Goal: Task Accomplishment & Management: Use online tool/utility

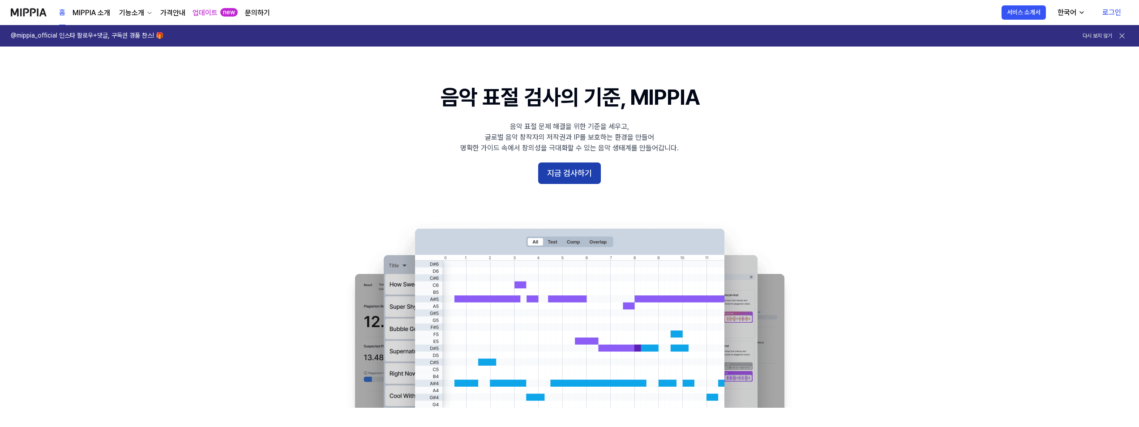
click at [560, 171] on button "지금 검사하기" at bounding box center [569, 173] width 63 height 21
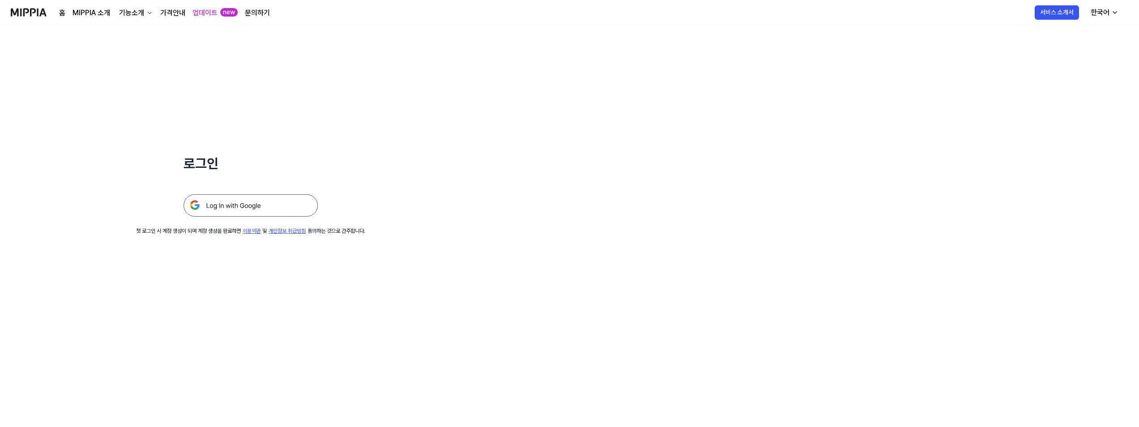
click at [224, 209] on img at bounding box center [251, 205] width 134 height 22
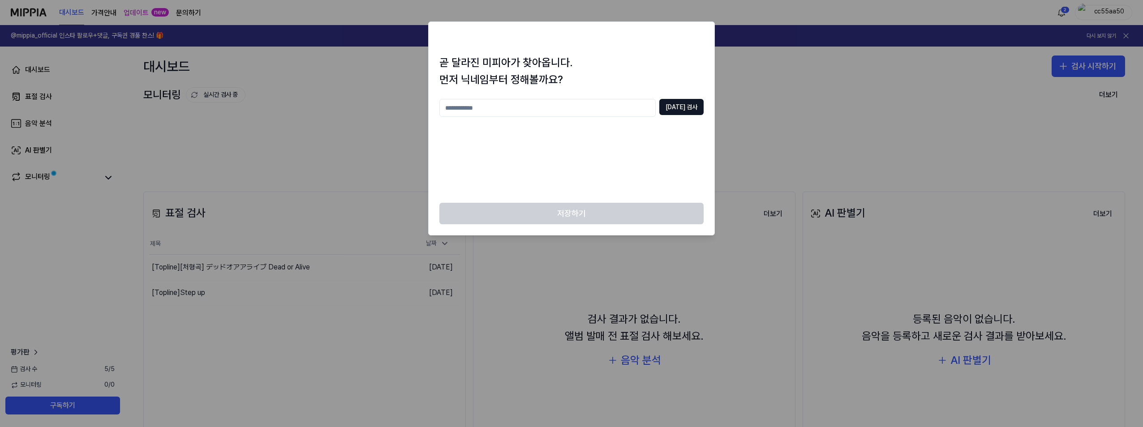
click at [521, 107] on input "text" at bounding box center [547, 108] width 216 height 18
type input "*"
click at [800, 105] on div at bounding box center [571, 213] width 1143 height 427
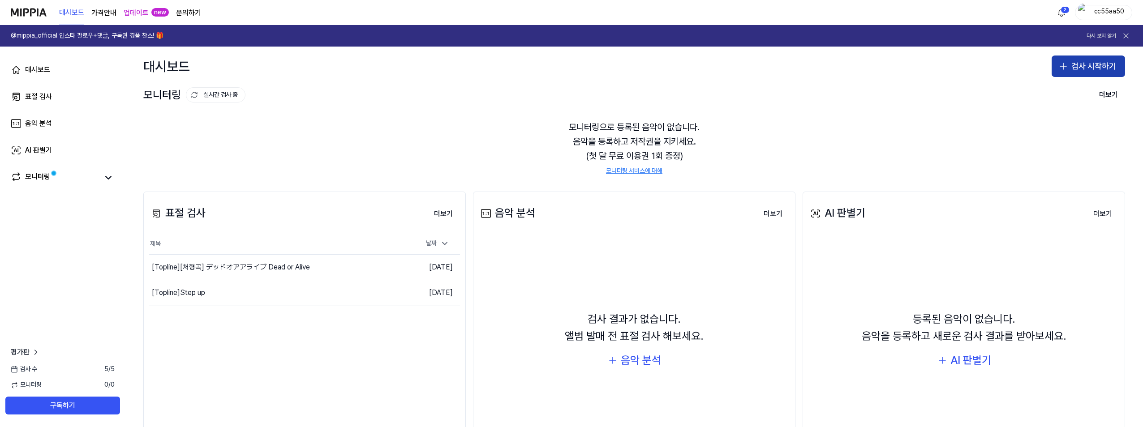
click at [1088, 68] on button "검사 시작하기" at bounding box center [1087, 66] width 73 height 21
click at [44, 126] on div "음악 분석" at bounding box center [38, 123] width 27 height 11
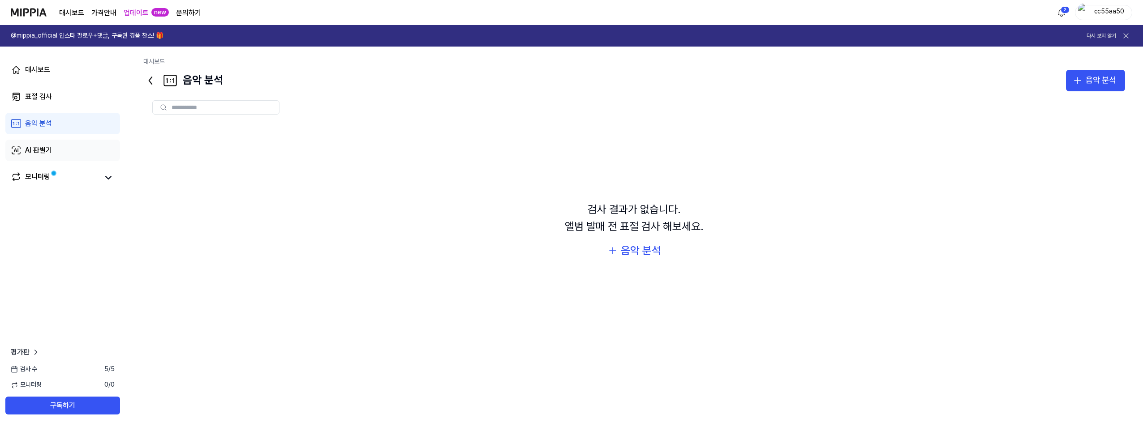
click at [45, 150] on div "AI 판별기" at bounding box center [38, 150] width 27 height 11
click at [51, 174] on span at bounding box center [53, 173] width 5 height 5
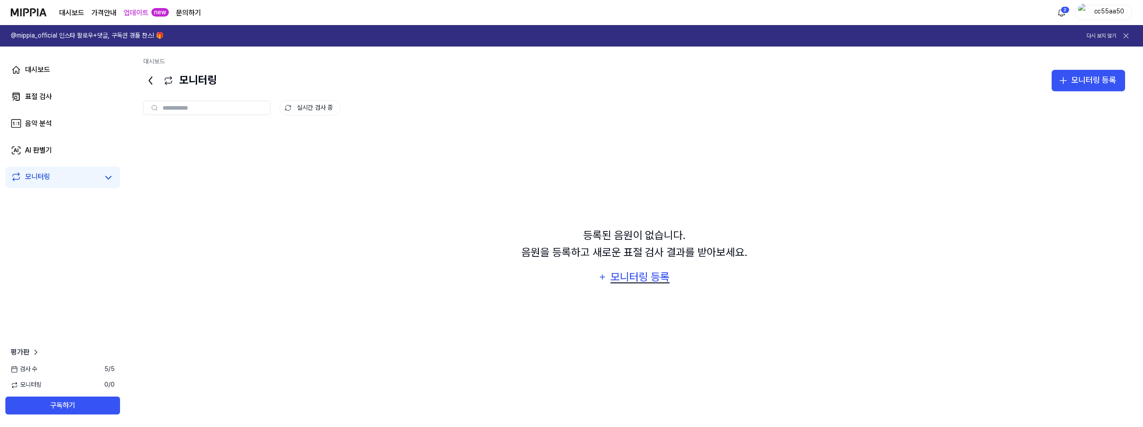
click at [637, 278] on div "모니터링 등록" at bounding box center [639, 277] width 61 height 17
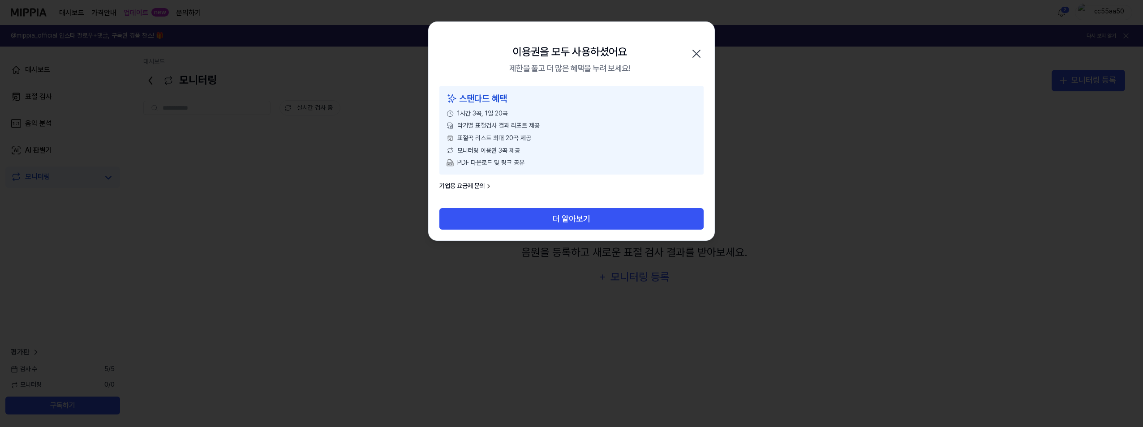
click at [697, 58] on icon "button" at bounding box center [696, 54] width 14 height 14
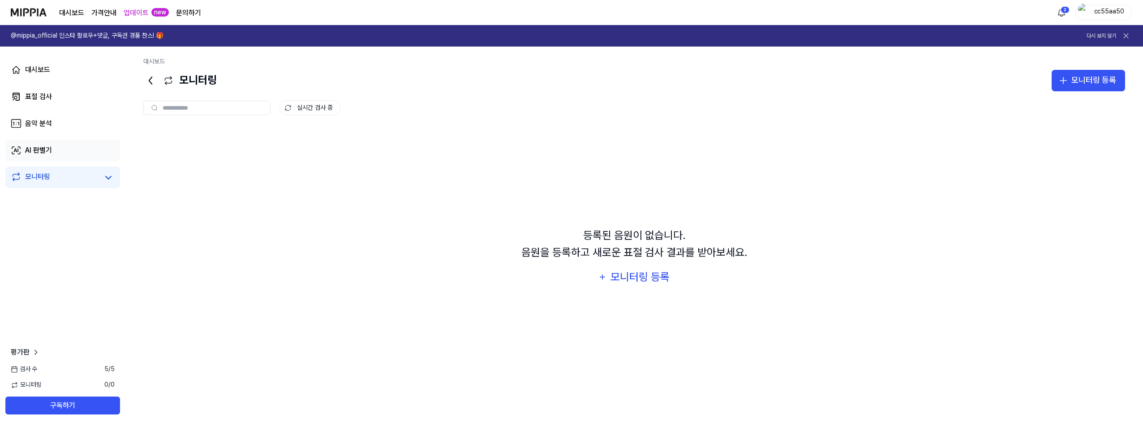
click at [41, 148] on div "AI 판별기" at bounding box center [38, 150] width 27 height 11
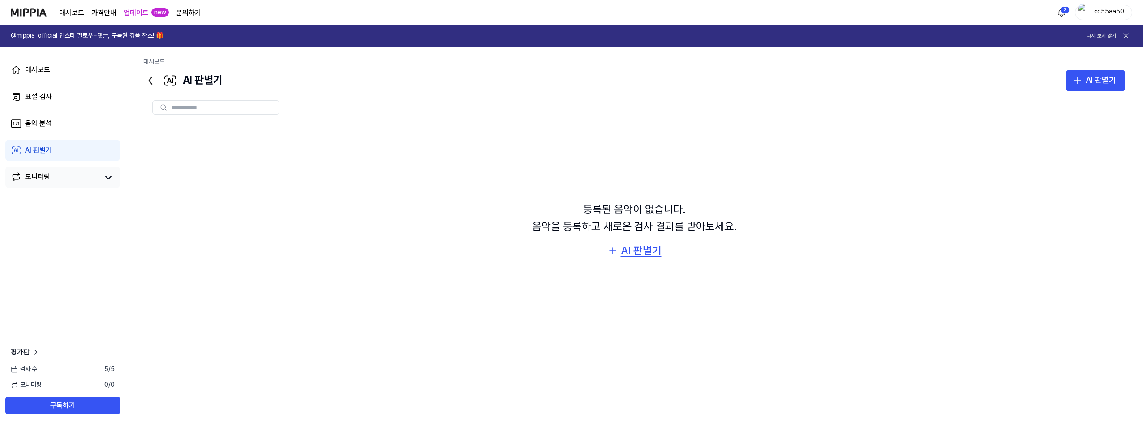
click at [642, 252] on div "AI 판별기" at bounding box center [641, 250] width 41 height 17
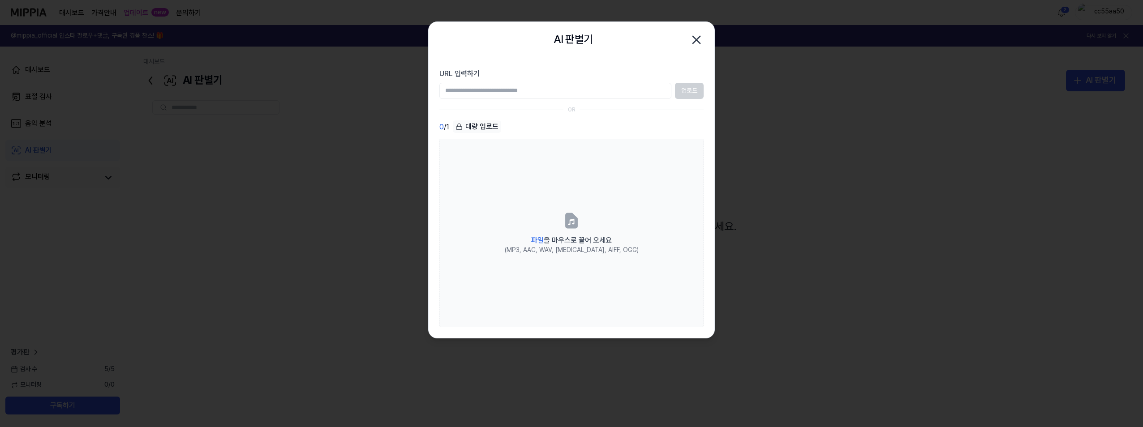
click at [698, 36] on icon "button" at bounding box center [696, 40] width 14 height 14
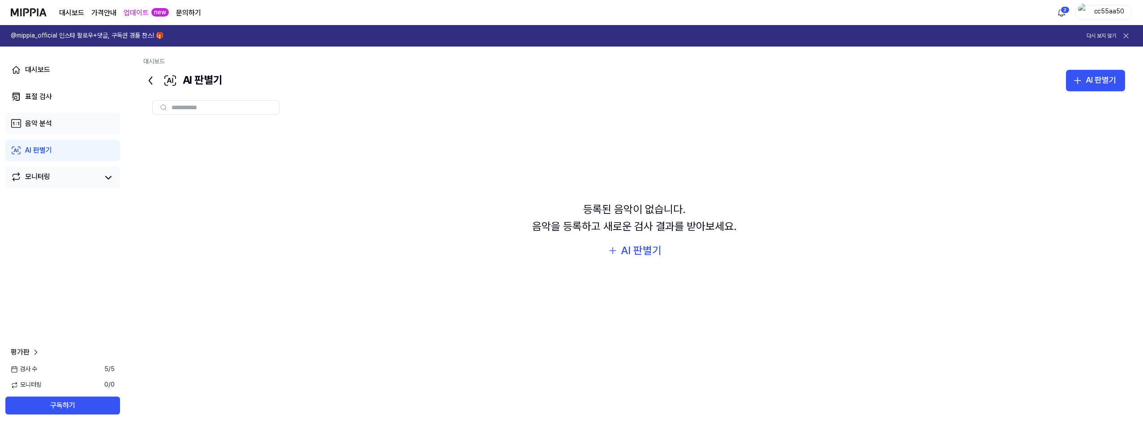
click at [50, 124] on div "음악 분석" at bounding box center [38, 123] width 27 height 11
click at [44, 93] on div "표절 검사" at bounding box center [38, 96] width 27 height 11
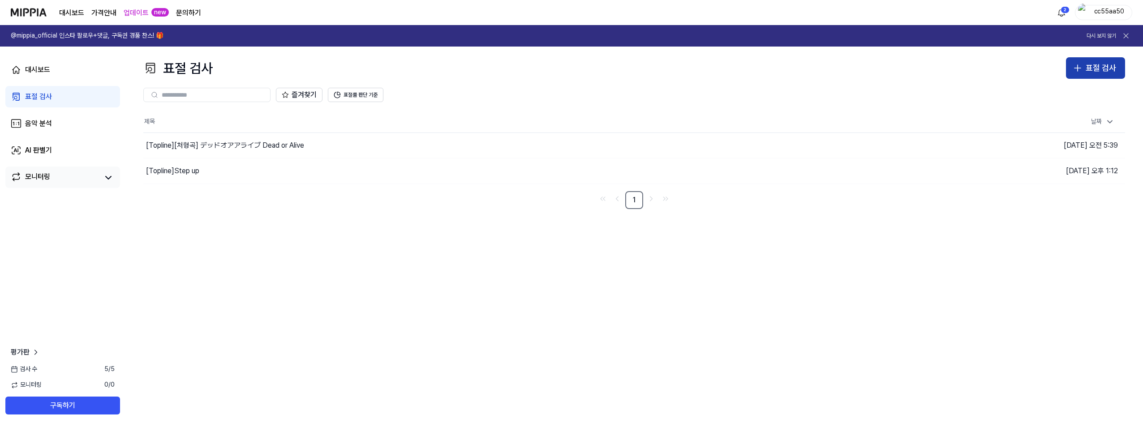
click at [1084, 72] on button "표절 검사" at bounding box center [1095, 67] width 59 height 21
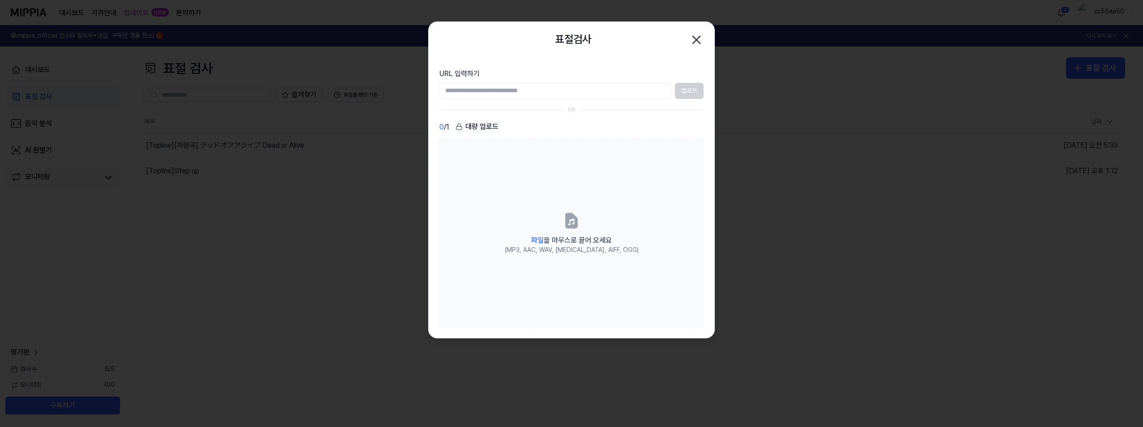
click at [530, 89] on input "URL 입력하기" at bounding box center [555, 91] width 232 height 16
click at [527, 90] on input "URL 입력하기" at bounding box center [555, 91] width 232 height 16
click at [516, 90] on input "URL 입력하기" at bounding box center [555, 91] width 232 height 16
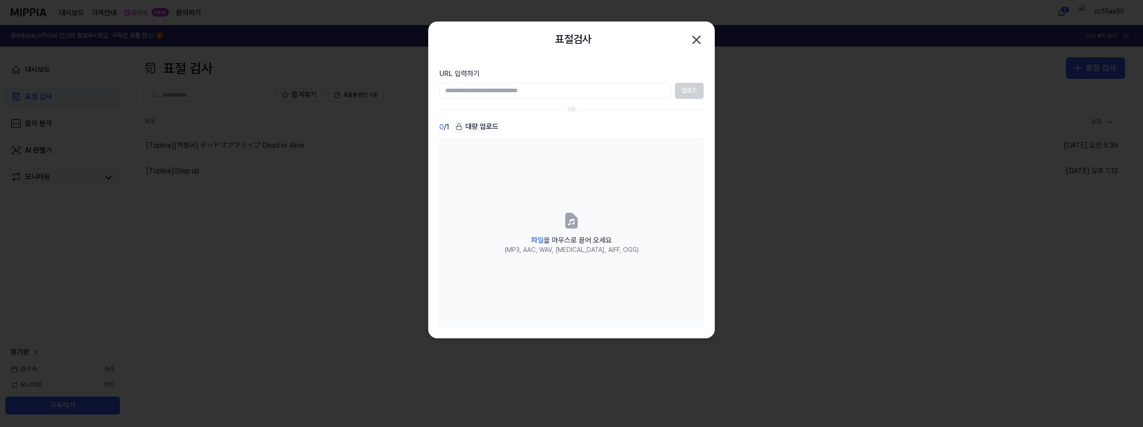
click at [516, 90] on input "URL 입력하기" at bounding box center [555, 91] width 232 height 16
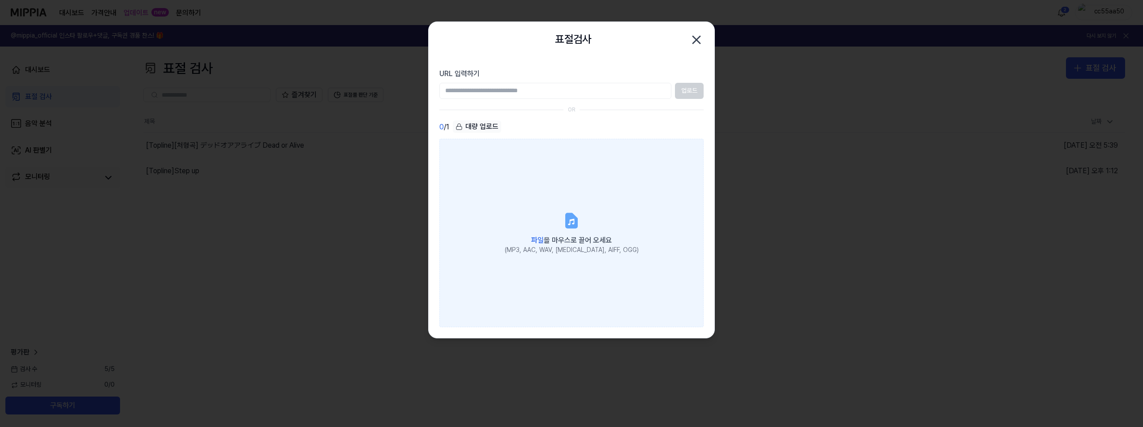
click at [569, 214] on icon at bounding box center [571, 221] width 11 height 14
click at [0, 0] on input "파일 을 마우스로 끌어 오세요 (MP3, AAC, WAV, [MEDICAL_DATA], AIFF, OGG)" at bounding box center [0, 0] width 0 height 0
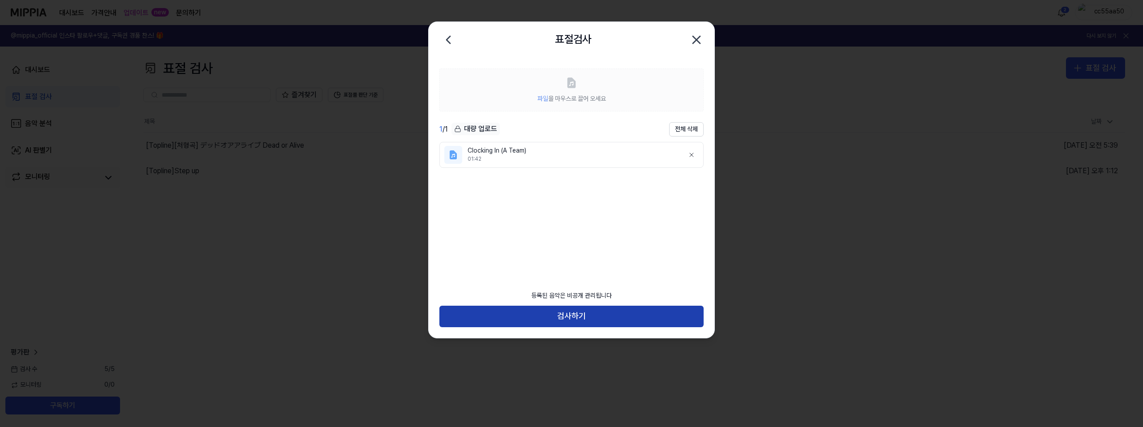
click at [533, 314] on button "검사하기" at bounding box center [571, 316] width 264 height 21
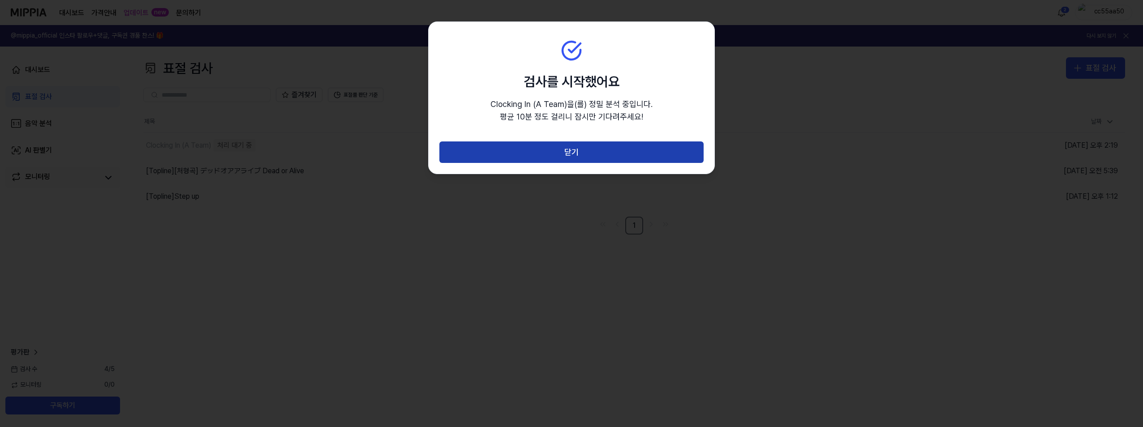
click at [586, 151] on button "닫기" at bounding box center [571, 151] width 264 height 21
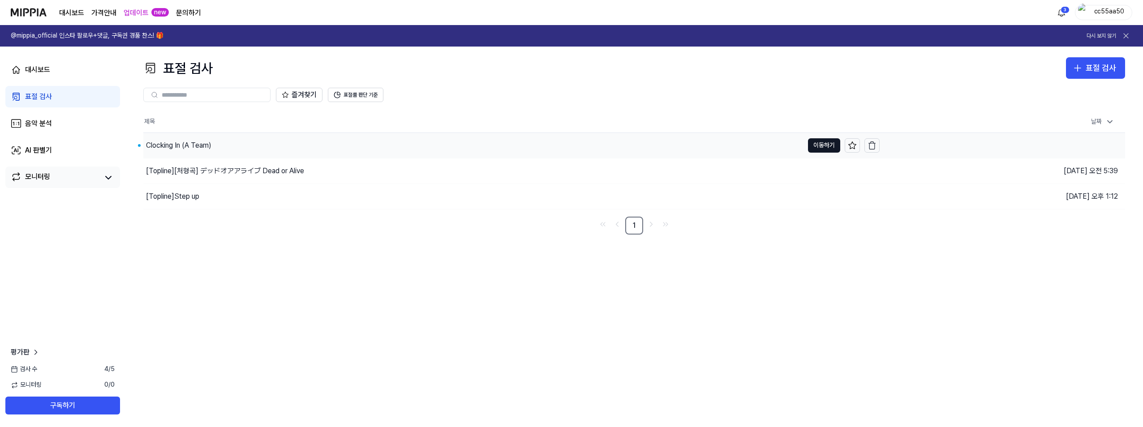
click at [188, 144] on div "Clocking In (A Team)" at bounding box center [178, 145] width 65 height 11
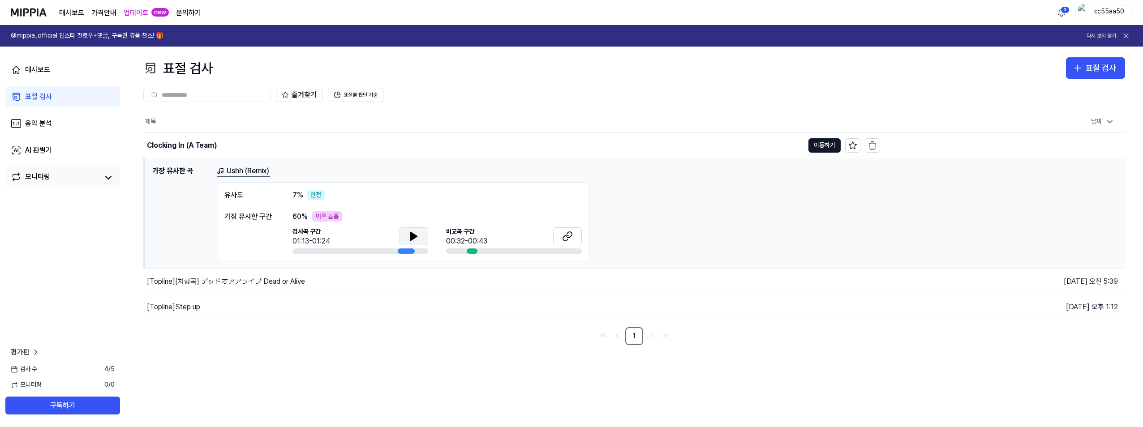
click at [419, 232] on button at bounding box center [413, 236] width 29 height 18
click at [416, 239] on icon at bounding box center [416, 235] width 2 height 7
drag, startPoint x: 454, startPoint y: 239, endPoint x: 464, endPoint y: 238, distance: 10.3
click at [454, 239] on div "00:32-00:43" at bounding box center [466, 241] width 41 height 11
click at [564, 239] on icon at bounding box center [567, 236] width 11 height 11
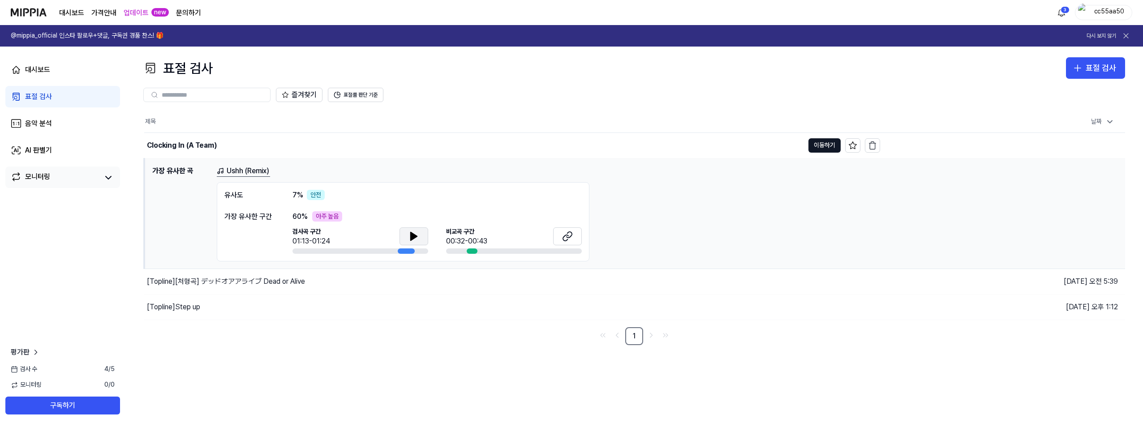
drag, startPoint x: 794, startPoint y: 438, endPoint x: 831, endPoint y: 450, distance: 39.5
